Goal: Register for event/course

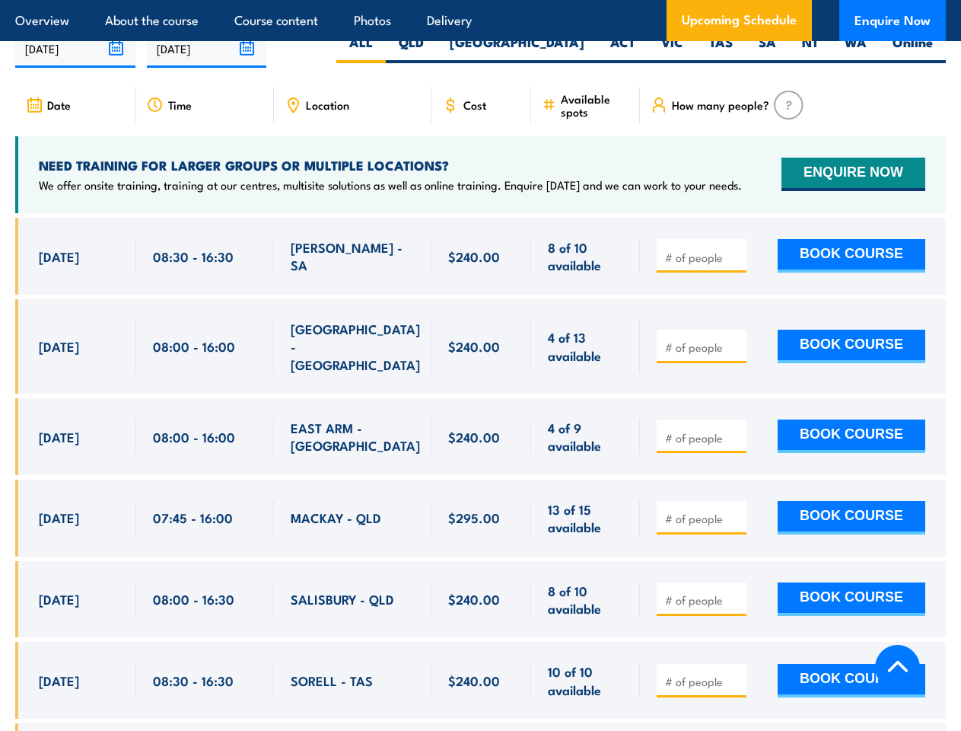
click at [480, 0] on article "Overview About the course Course content Photos Delivery Upcoming Schedule Enqu…" at bounding box center [480, 20] width 931 height 41
click at [75, 61] on input "[DATE]" at bounding box center [75, 48] width 120 height 39
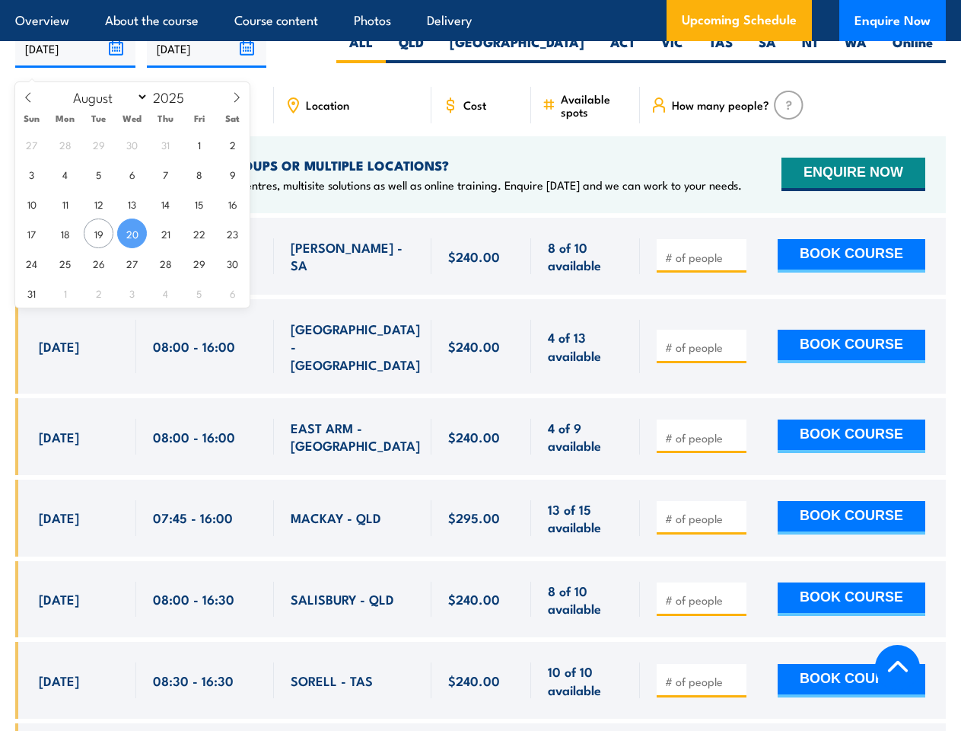
click at [207, 61] on input "[DATE]" at bounding box center [207, 48] width 120 height 39
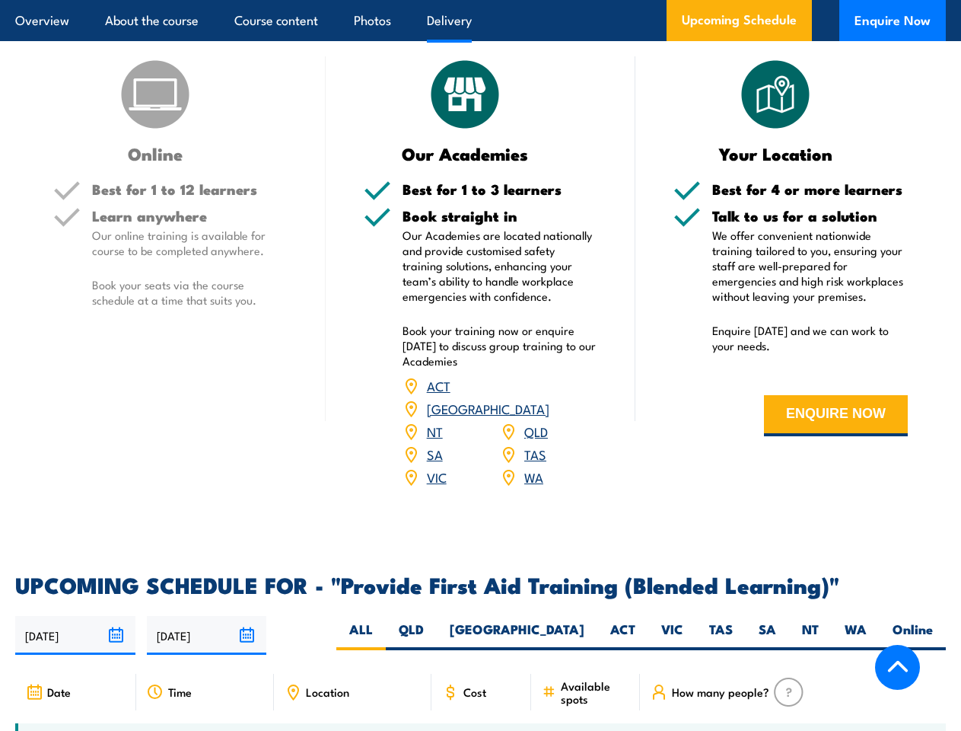
click at [480, 0] on article "Overview About the course Course content Photos Delivery Upcoming Schedule Enqu…" at bounding box center [480, 20] width 931 height 41
click at [75, 648] on input "[DATE]" at bounding box center [75, 635] width 120 height 39
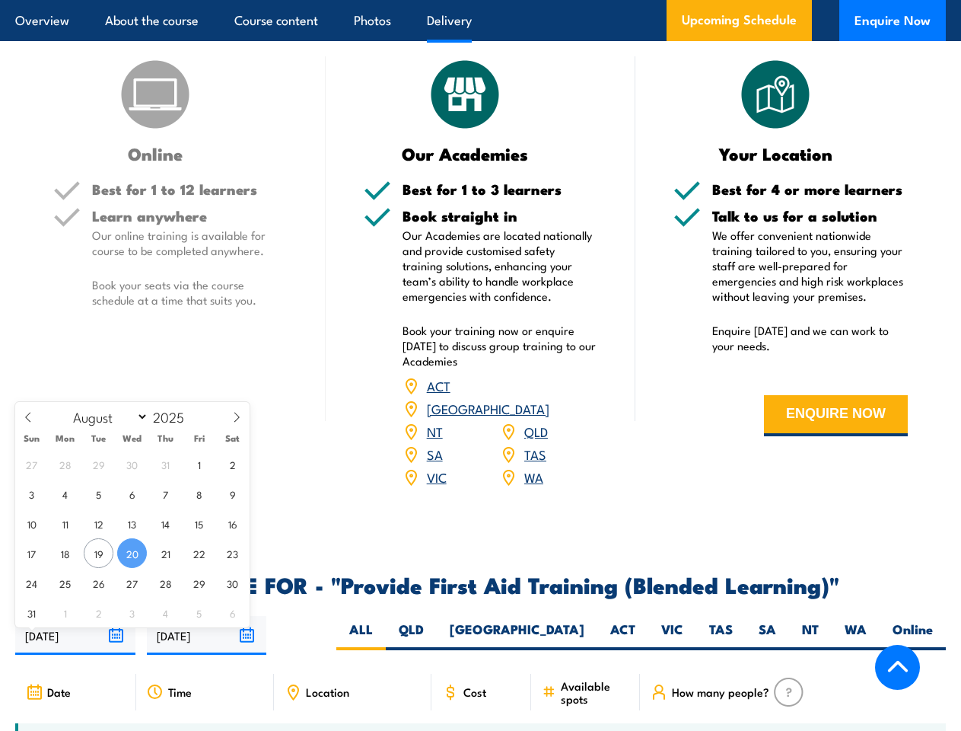
click at [207, 648] on input "[DATE]" at bounding box center [207, 635] width 120 height 39
